Goal: Information Seeking & Learning: Learn about a topic

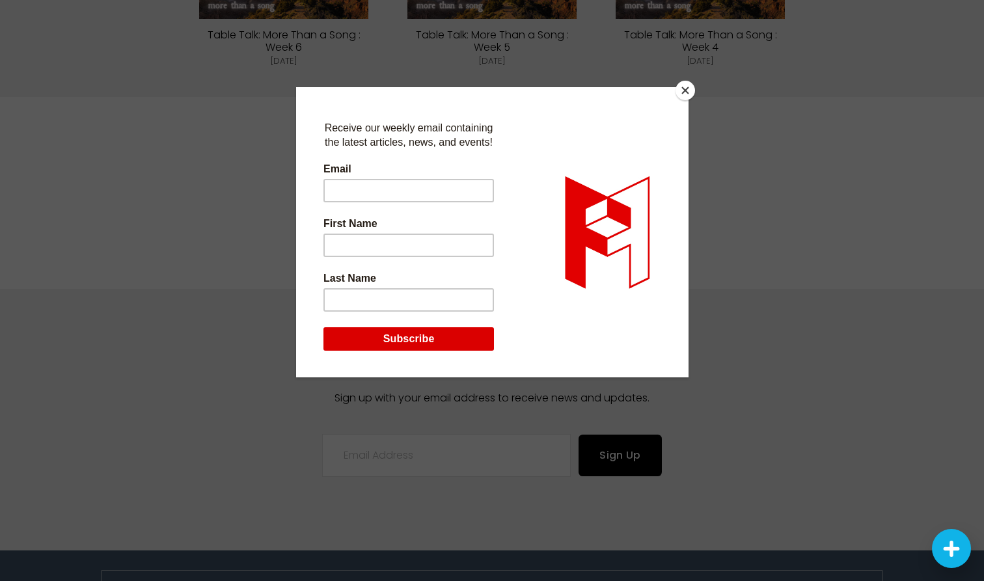
scroll to position [2942, 0]
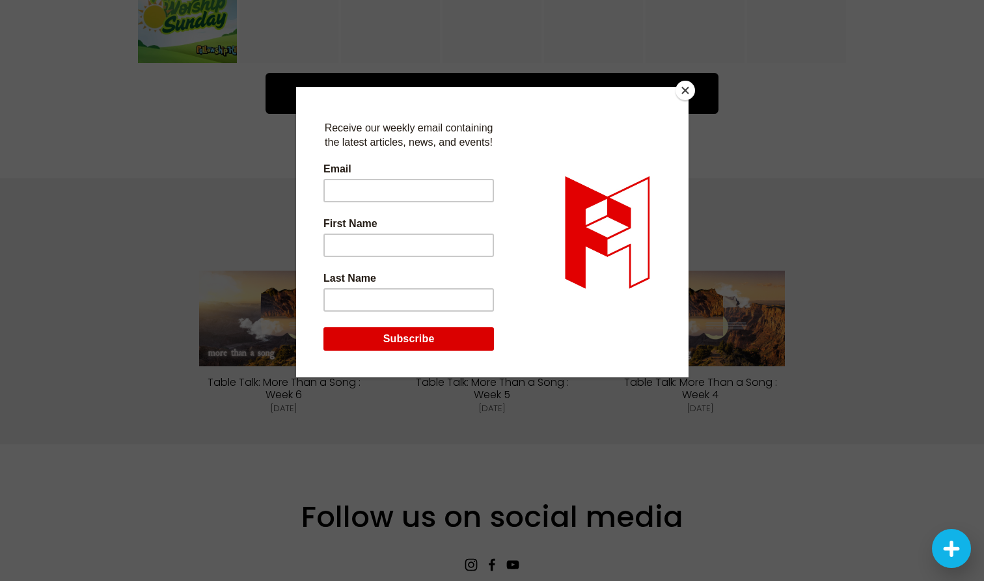
click at [690, 85] on button "Close" at bounding box center [686, 91] width 20 height 20
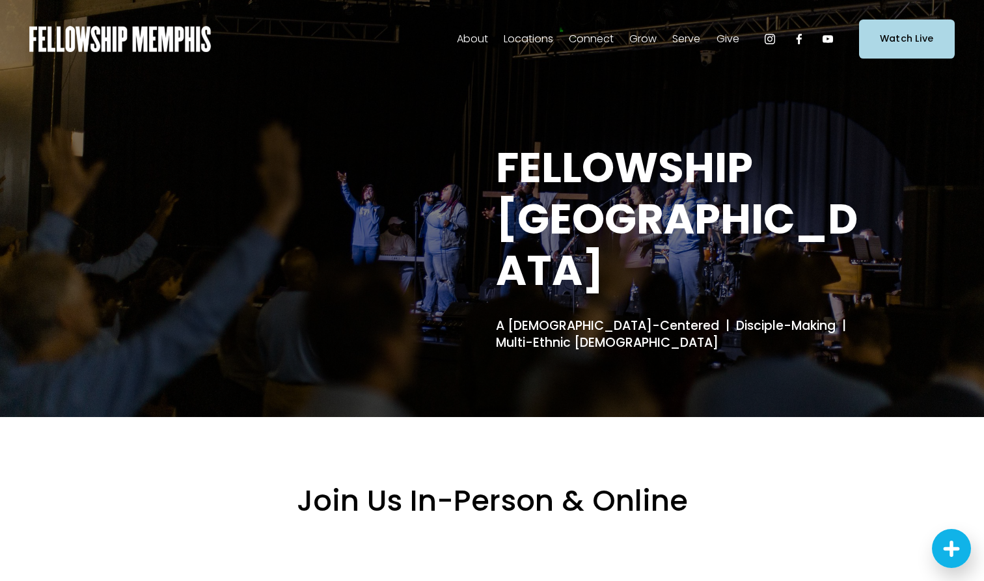
scroll to position [0, 0]
click at [0, 0] on span "Missions" at bounding box center [0, 0] width 0 height 0
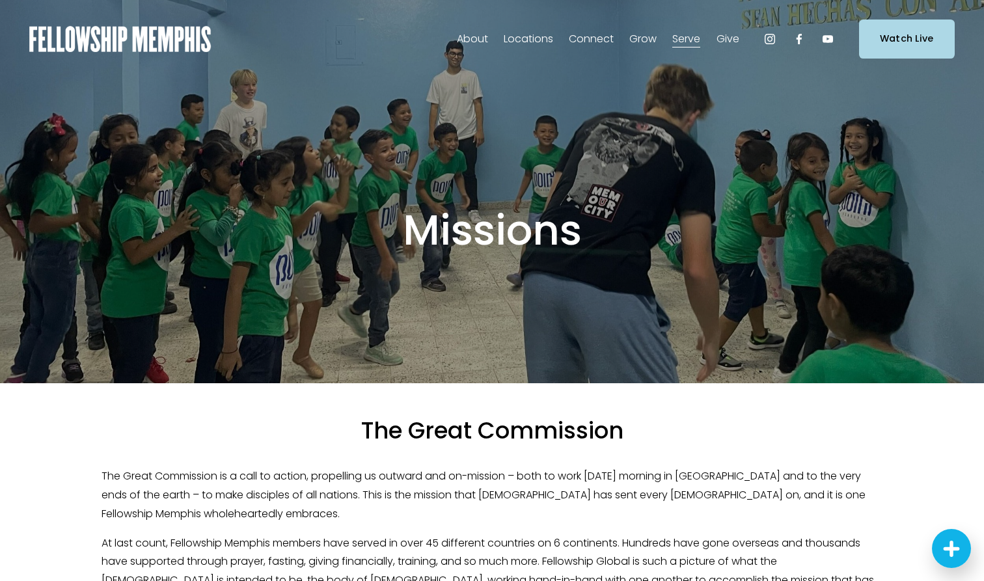
click at [0, 0] on span "Sermons" at bounding box center [0, 0] width 0 height 0
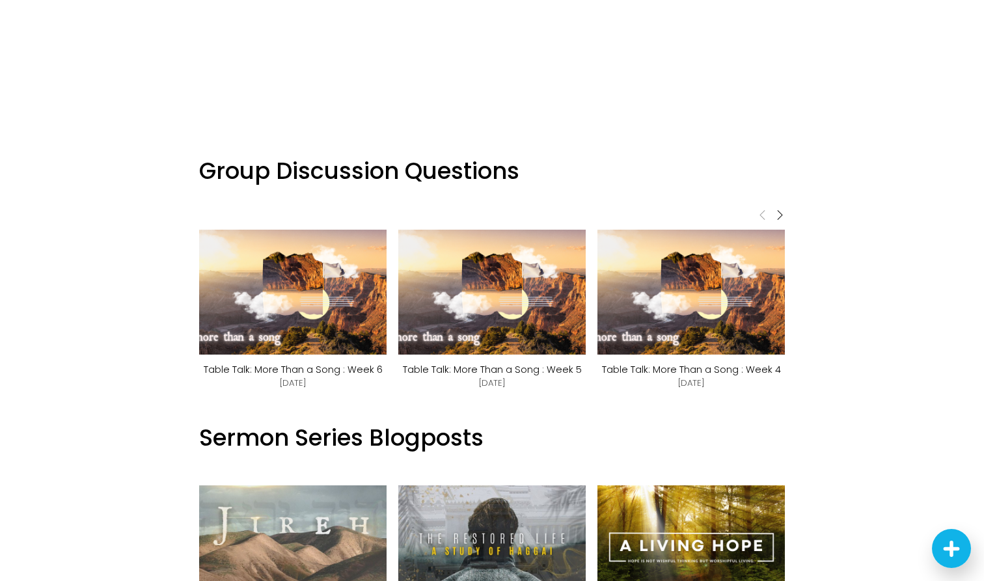
scroll to position [880, 0]
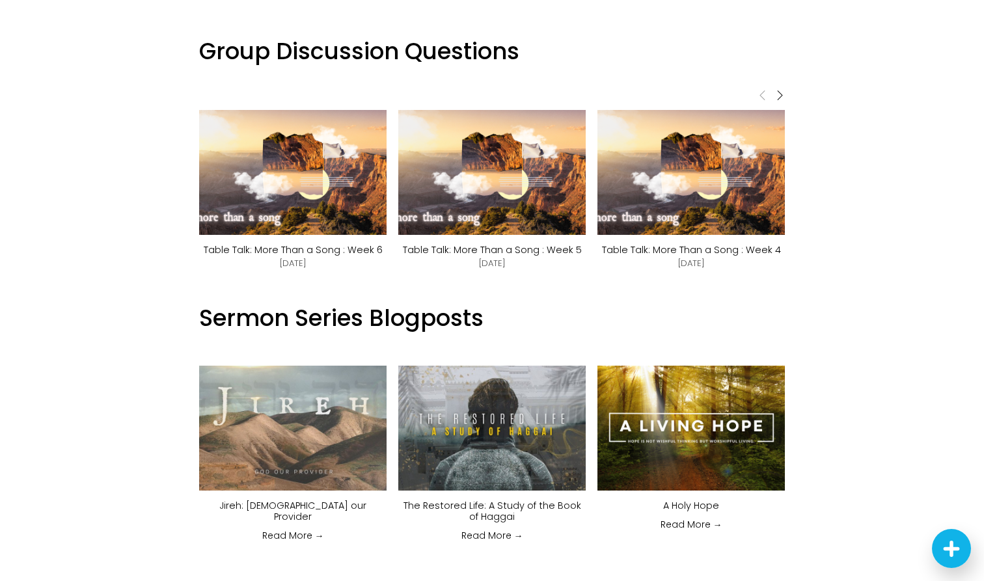
click at [314, 192] on img at bounding box center [293, 172] width 222 height 125
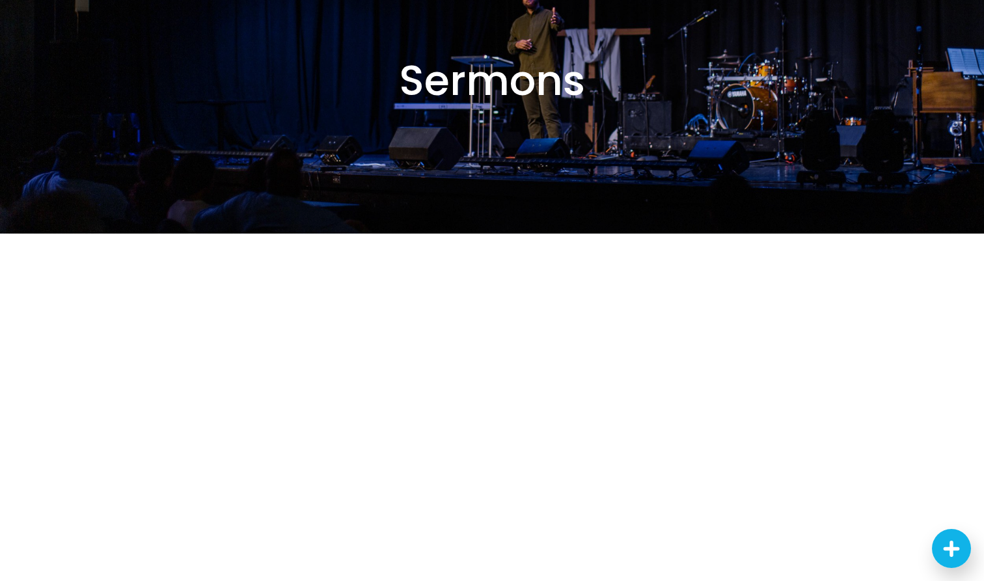
scroll to position [161, 0]
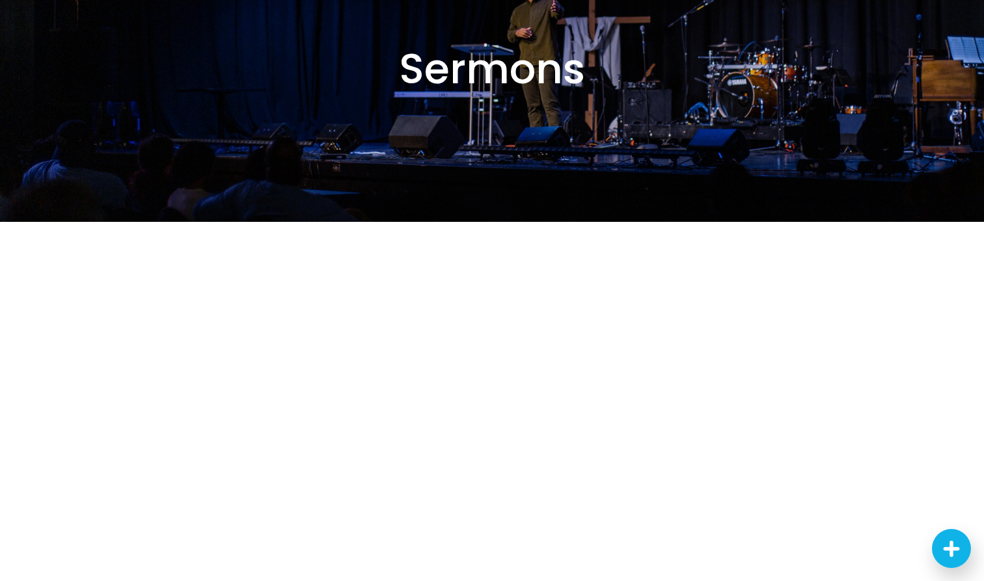
scroll to position [377, 0]
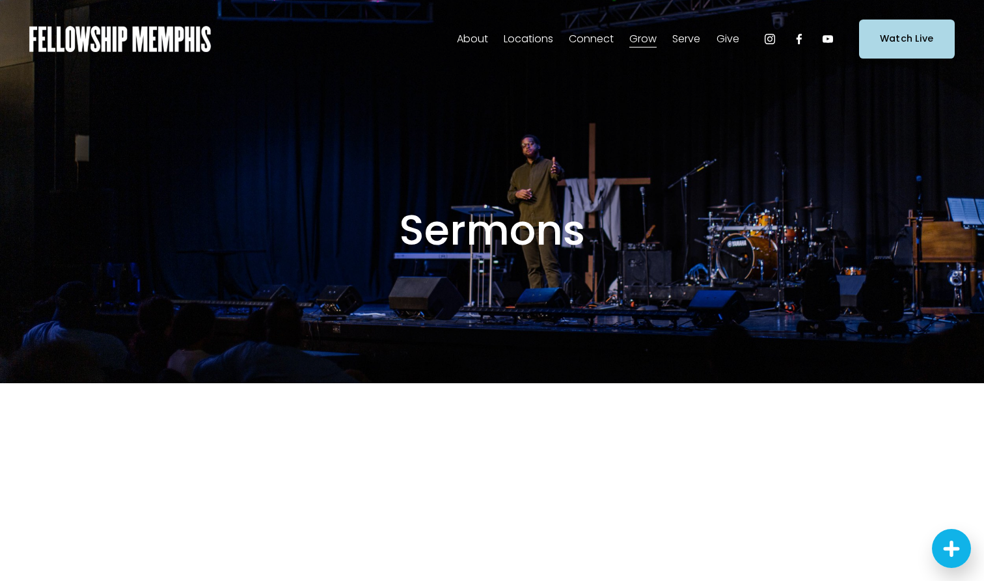
click at [0, 0] on span "Sermons" at bounding box center [0, 0] width 0 height 0
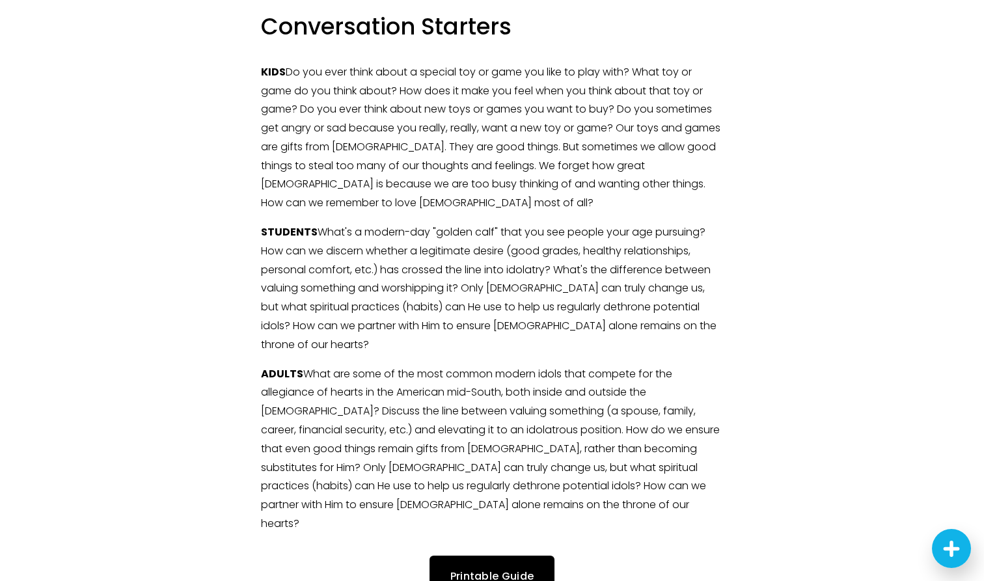
scroll to position [2019, 0]
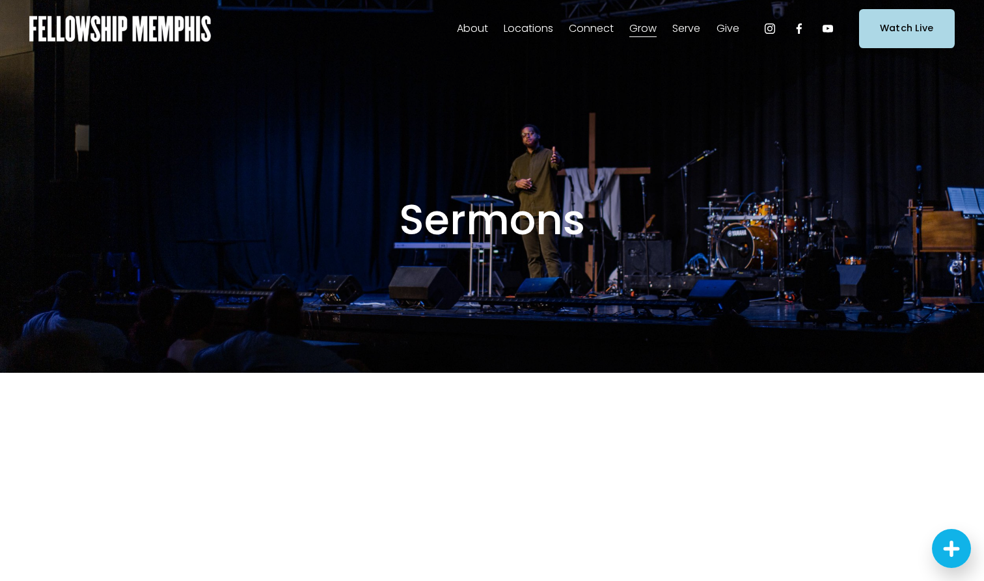
scroll to position [8, 0]
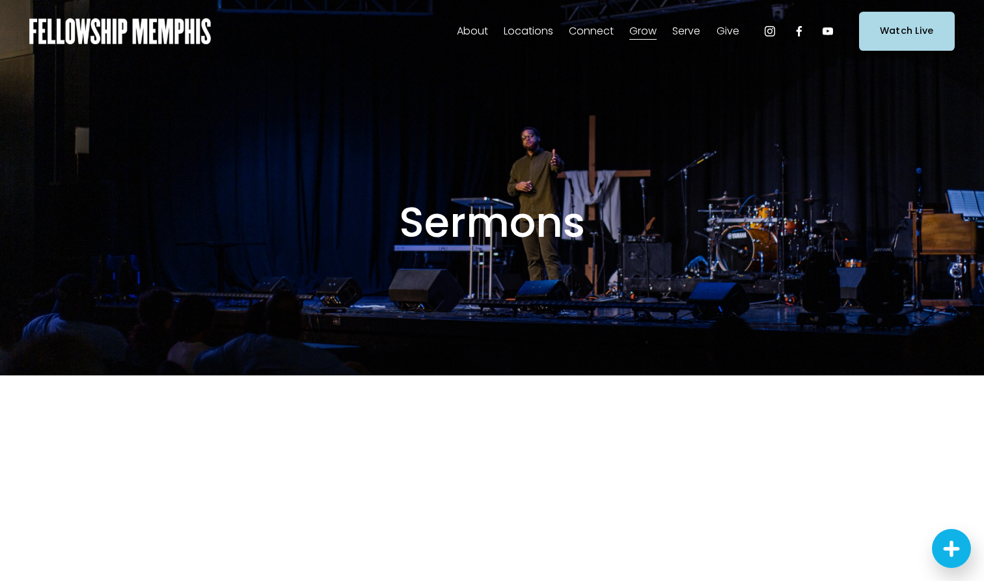
scroll to position [377, 0]
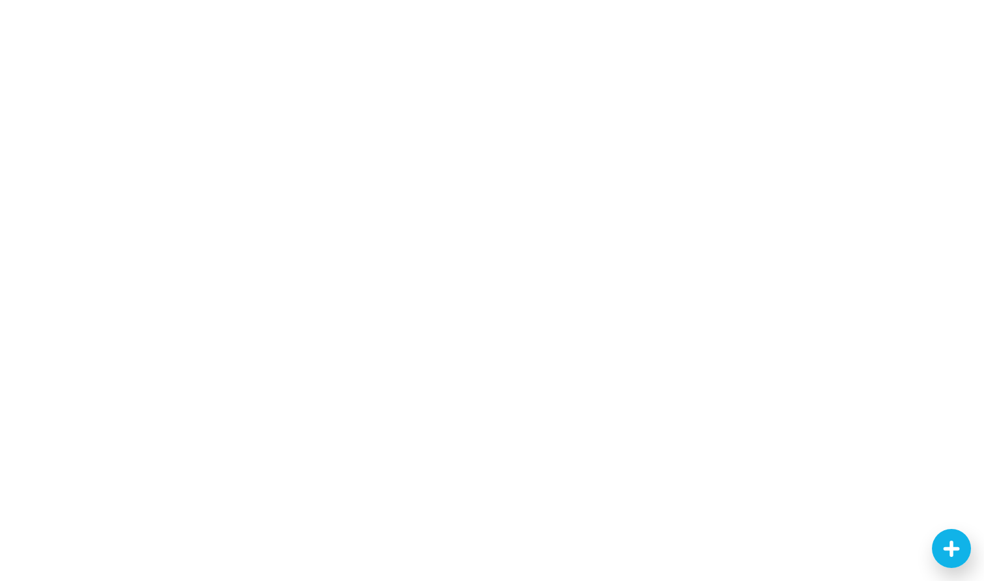
scroll to position [825, 0]
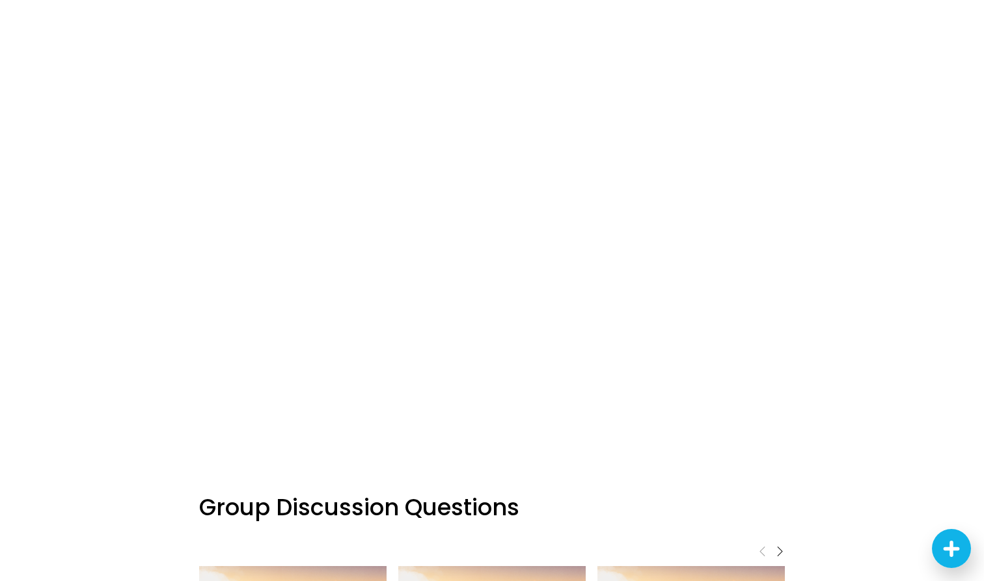
scroll to position [377, 0]
